Goal: Transaction & Acquisition: Purchase product/service

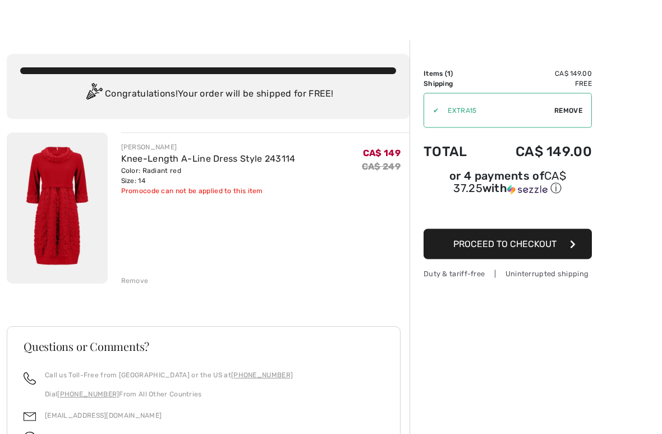
scroll to position [15, 0]
click at [537, 249] on span "Proceed to Checkout" at bounding box center [504, 243] width 103 height 11
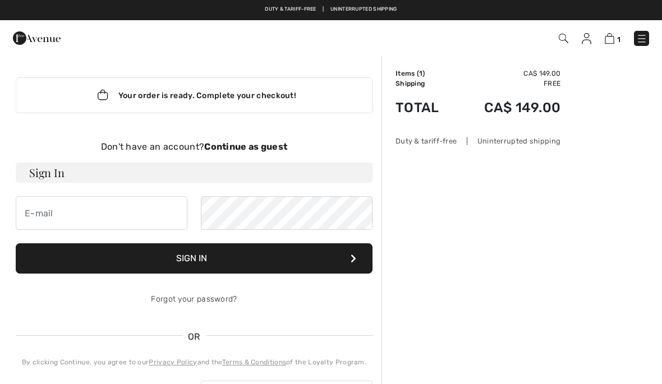
click at [251, 147] on strong "Continue as guest" at bounding box center [245, 146] width 83 height 11
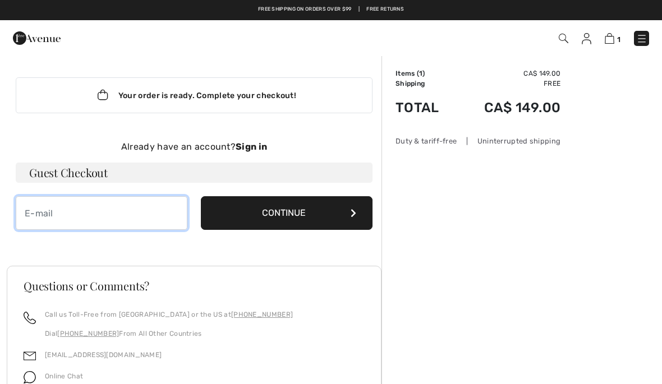
click at [80, 206] on input "email" at bounding box center [102, 213] width 172 height 34
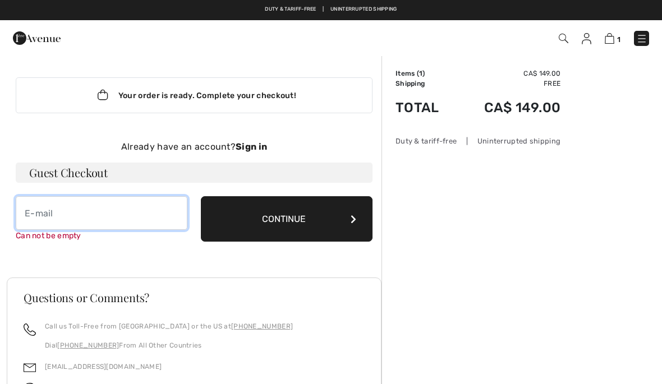
click at [72, 218] on input "email" at bounding box center [102, 213] width 172 height 34
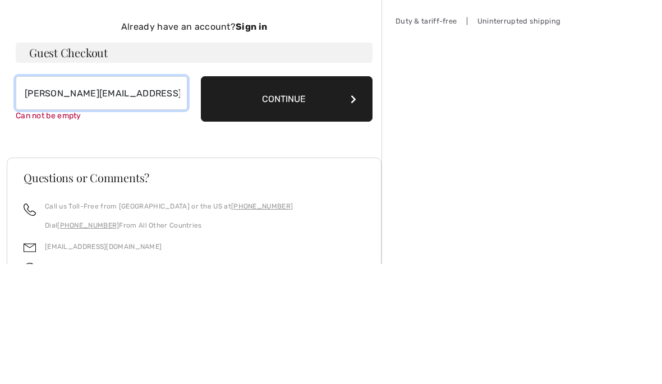
type input "[PERSON_NAME][EMAIL_ADDRESS][DOMAIN_NAME]"
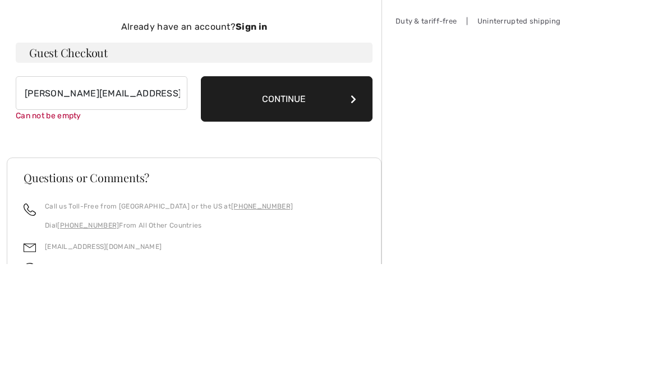
click at [320, 196] on button "Continue" at bounding box center [287, 218] width 172 height 45
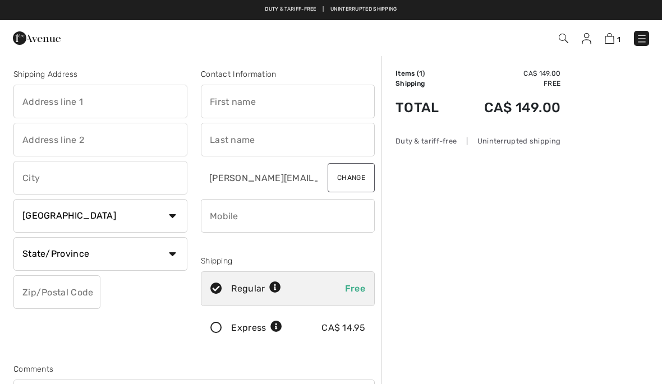
click at [90, 100] on input "text" at bounding box center [100, 102] width 174 height 34
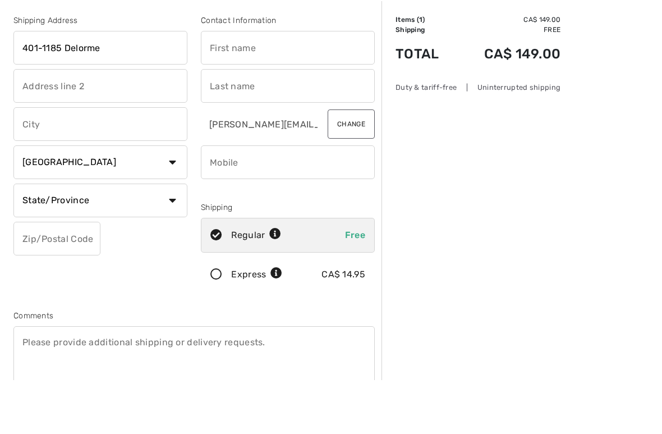
type input "401-1185 Delorme"
click at [65, 161] on input "text" at bounding box center [100, 178] width 174 height 34
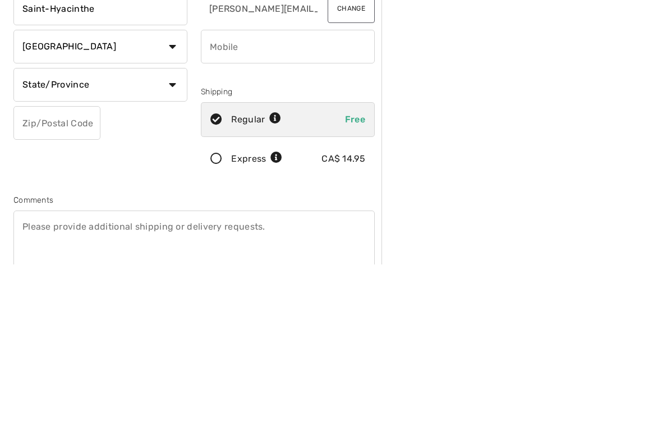
click at [171, 237] on select "State/Province Alberta British Columbia Manitoba New Brunswick Newfoundland and…" at bounding box center [100, 254] width 174 height 34
type input "Saint-Hyacinthe"
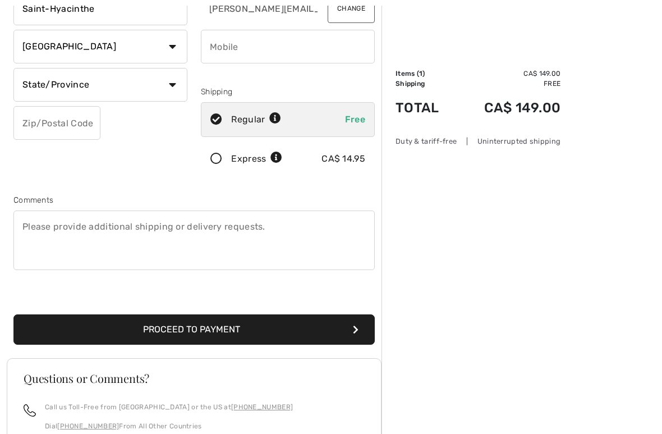
select select "QC"
click at [54, 127] on input "text" at bounding box center [56, 123] width 87 height 34
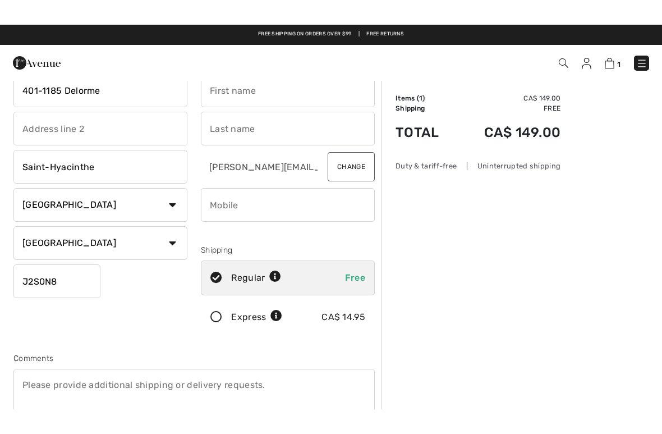
scroll to position [0, 0]
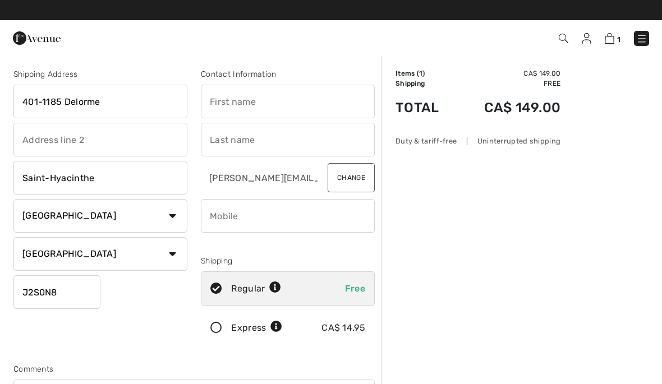
type input "J2S0N8"
click at [233, 98] on input "text" at bounding box center [288, 102] width 174 height 34
type input "[PERSON_NAME]"
click at [241, 137] on input "text" at bounding box center [288, 140] width 174 height 34
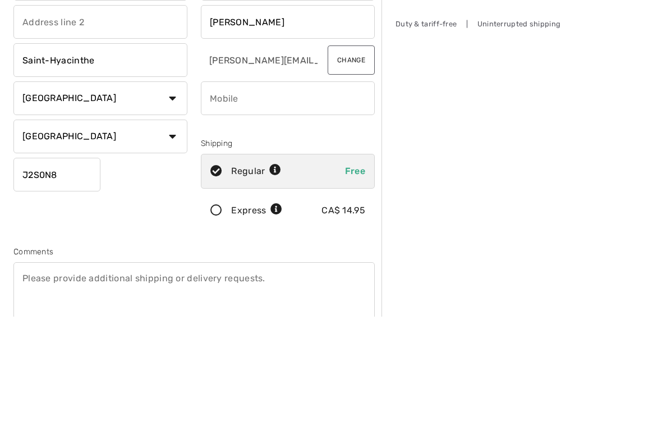
type input "[PERSON_NAME]"
click at [244, 199] on input "phone" at bounding box center [288, 216] width 174 height 34
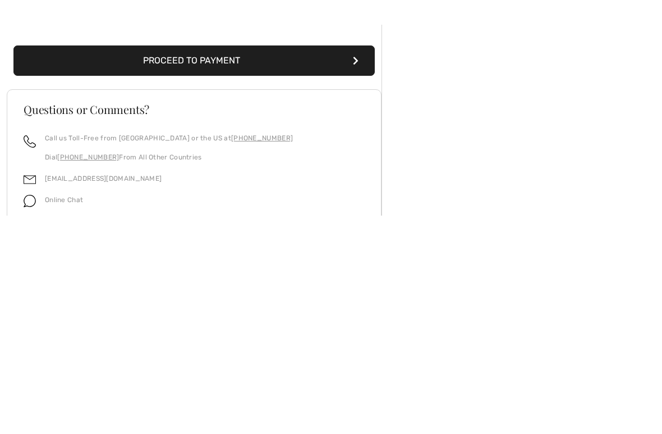
scroll to position [278, 0]
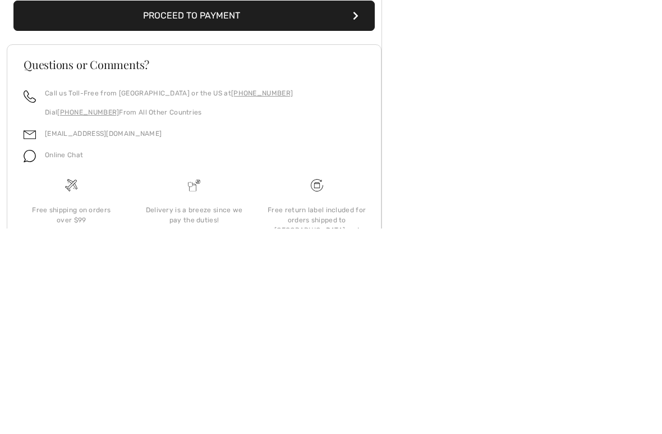
type input "4505024990"
click at [358, 217] on icon "submit" at bounding box center [356, 221] width 6 height 9
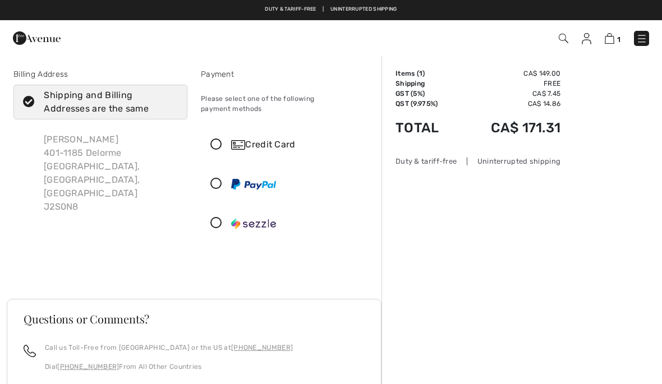
click at [224, 139] on icon at bounding box center [216, 145] width 30 height 12
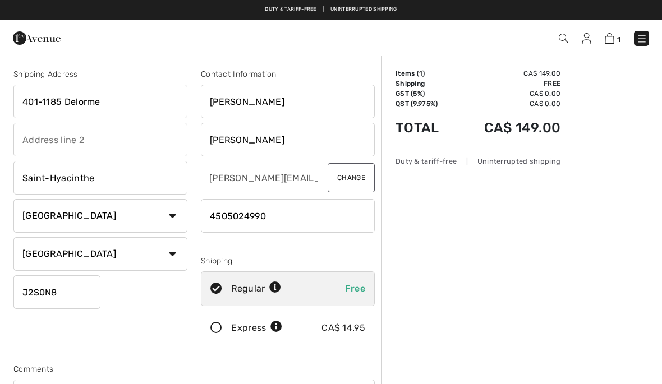
click at [287, 209] on input "phone" at bounding box center [288, 216] width 174 height 34
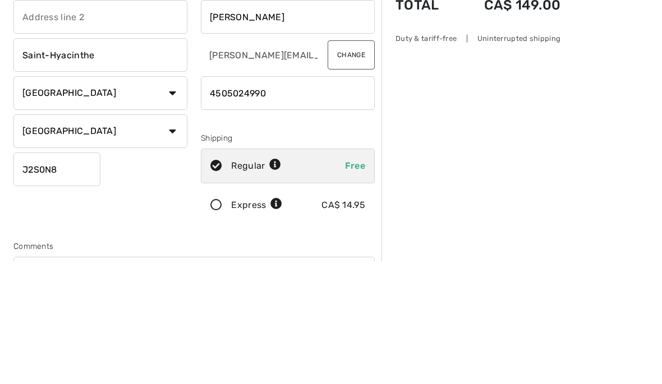
click at [277, 199] on input "phone" at bounding box center [288, 216] width 174 height 34
type input "4"
click at [260, 123] on input "[PERSON_NAME]" at bounding box center [288, 140] width 174 height 34
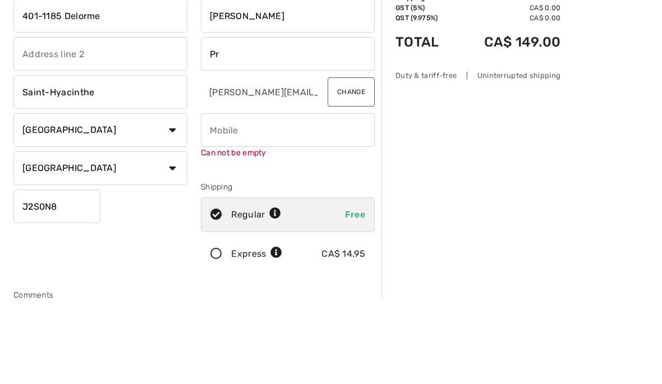
type input "P"
click at [248, 85] on input "[PERSON_NAME]" at bounding box center [288, 102] width 174 height 34
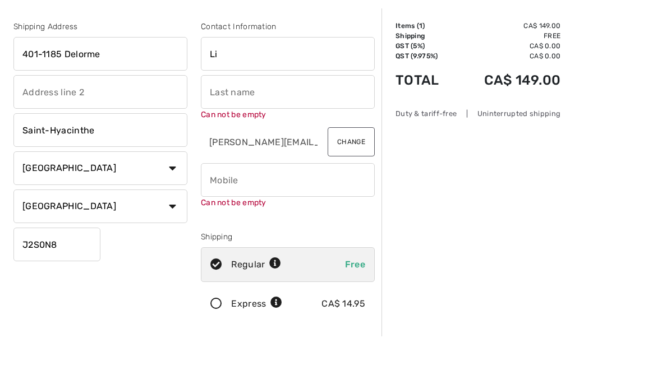
type input "L"
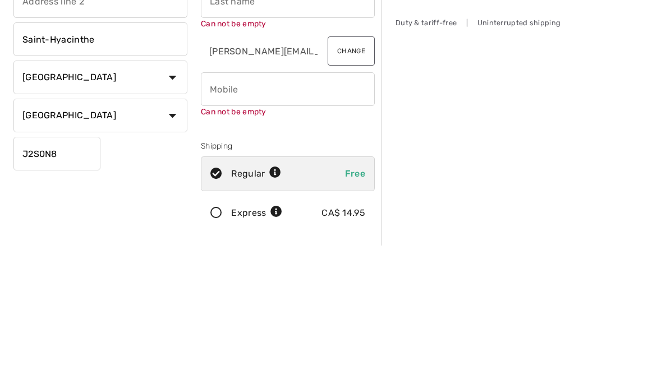
click at [70, 275] on input "J2S0N8" at bounding box center [56, 292] width 87 height 34
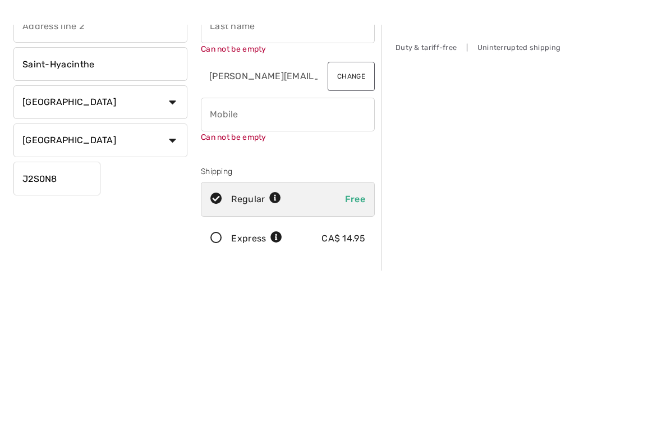
scroll to position [1, 0]
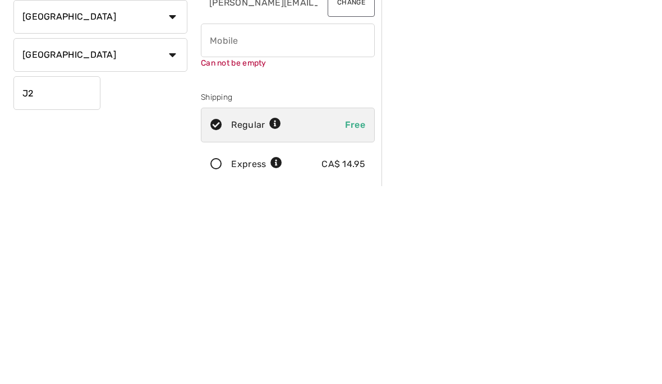
type input "J"
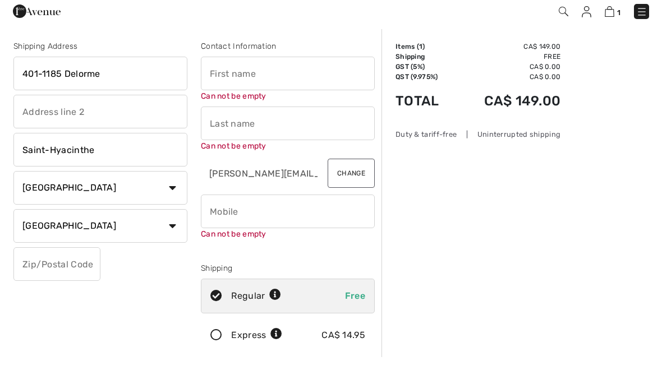
click at [113, 84] on input "401-1185 Delorme" at bounding box center [100, 101] width 174 height 34
type input "4"
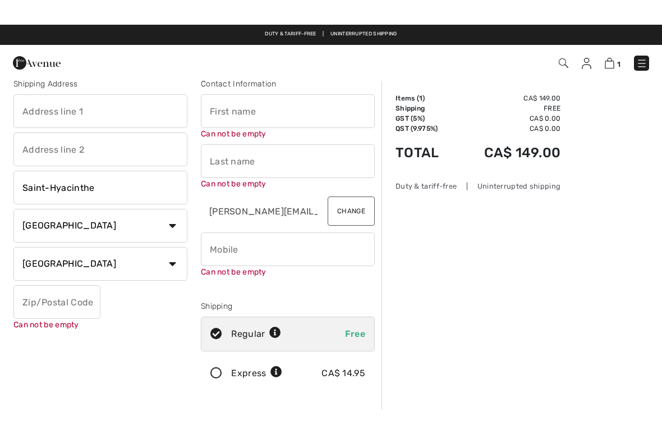
scroll to position [0, 0]
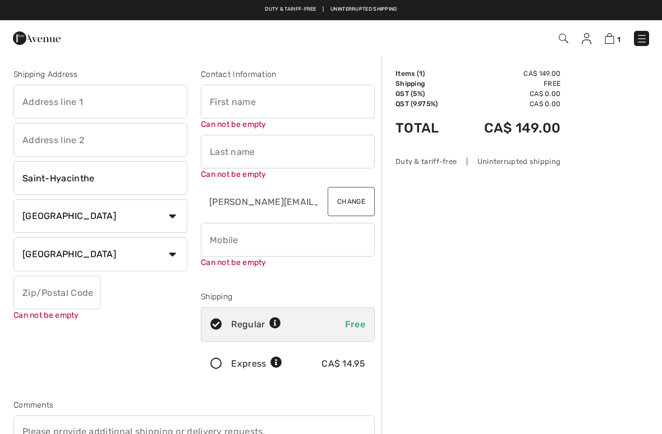
click at [606, 40] on img at bounding box center [610, 38] width 10 height 11
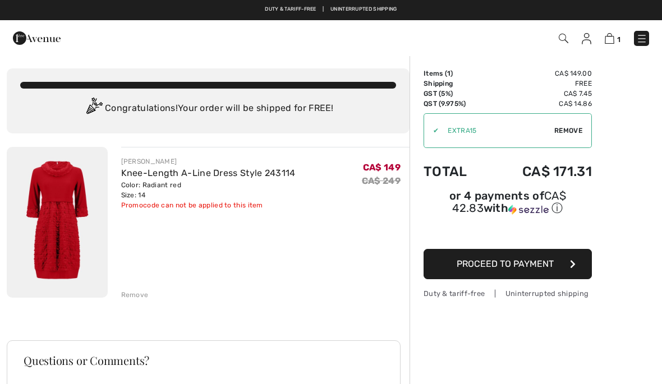
click at [570, 129] on span "Remove" at bounding box center [568, 131] width 28 height 10
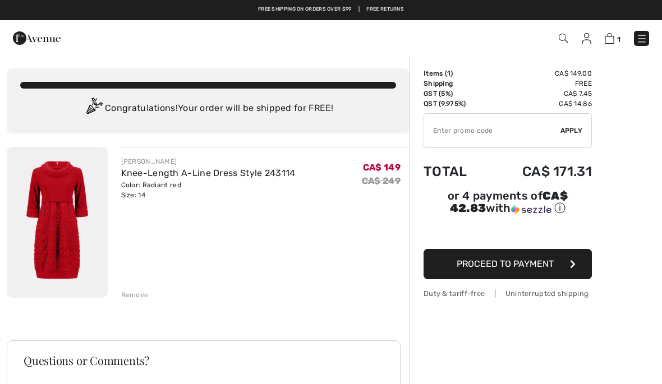
click at [610, 40] on img at bounding box center [610, 38] width 10 height 11
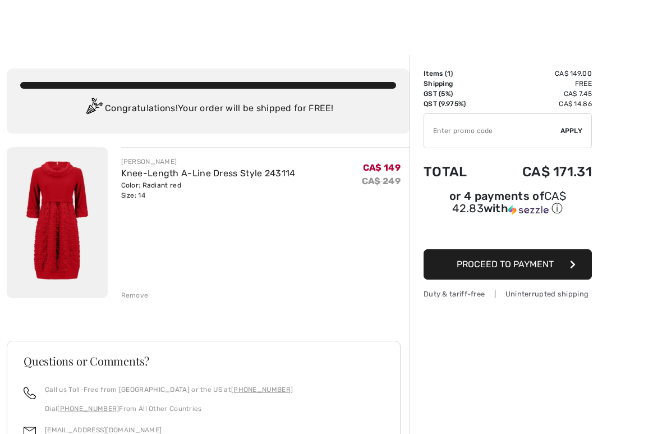
click at [453, 77] on td "Items ( 1 )" at bounding box center [456, 73] width 65 height 10
click at [468, 132] on input "TEXT" at bounding box center [492, 131] width 136 height 34
type input "NEW15"
click at [568, 126] on span "Apply" at bounding box center [571, 131] width 22 height 10
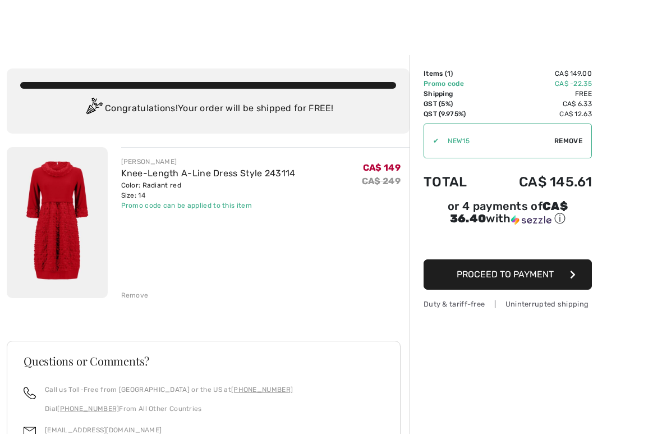
click at [554, 278] on button "Proceed to Payment" at bounding box center [508, 274] width 168 height 30
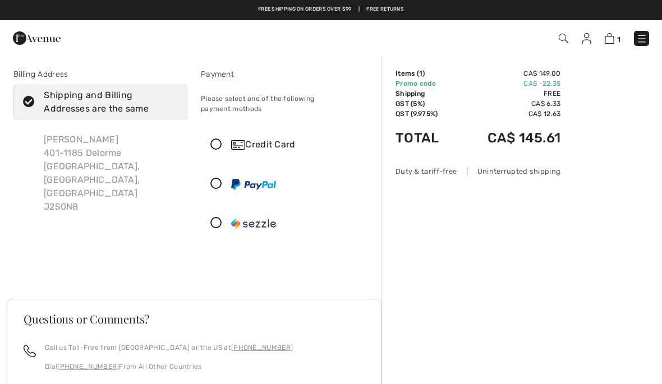
click at [221, 139] on icon at bounding box center [216, 145] width 30 height 12
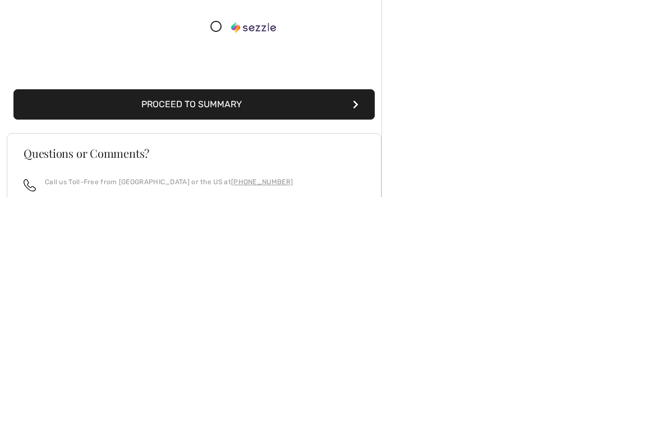
scroll to position [93, 0]
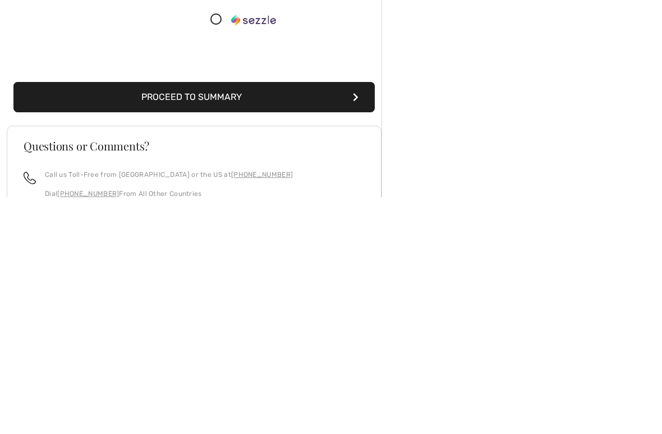
click at [337, 319] on button "Proceed to Summary" at bounding box center [193, 334] width 361 height 30
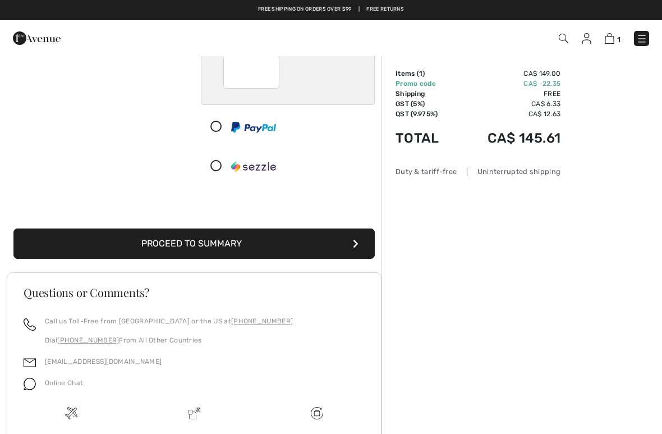
scroll to position [180, 0]
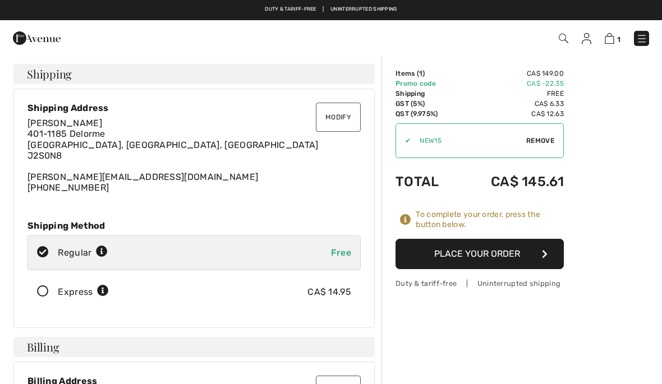
click at [544, 256] on icon "button" at bounding box center [545, 254] width 6 height 9
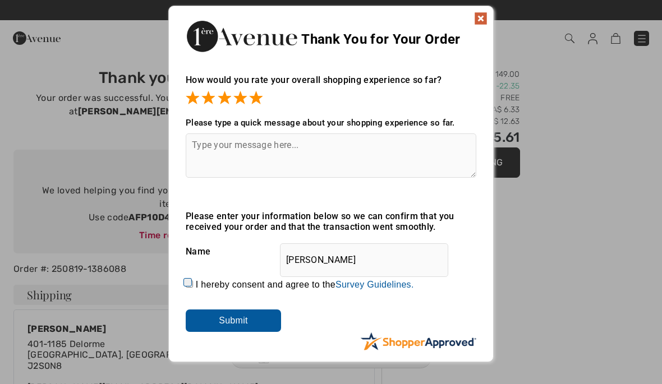
click at [193, 281] on input "I hereby consent and agree to the By submitting a review, you grant permission …" at bounding box center [189, 284] width 7 height 7
checkbox input "true"
click at [251, 319] on input "Submit" at bounding box center [233, 321] width 95 height 22
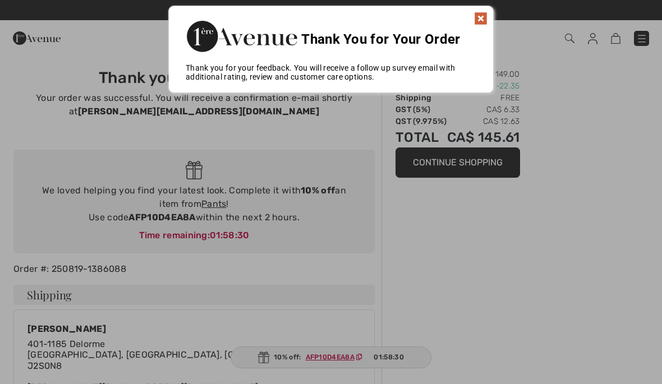
click at [493, 16] on div "Thank You for Your Order" at bounding box center [331, 34] width 324 height 57
click at [468, 24] on div "Thank You for Your Order" at bounding box center [331, 34] width 324 height 57
click at [479, 21] on img at bounding box center [480, 18] width 13 height 13
